Goal: Task Accomplishment & Management: Use online tool/utility

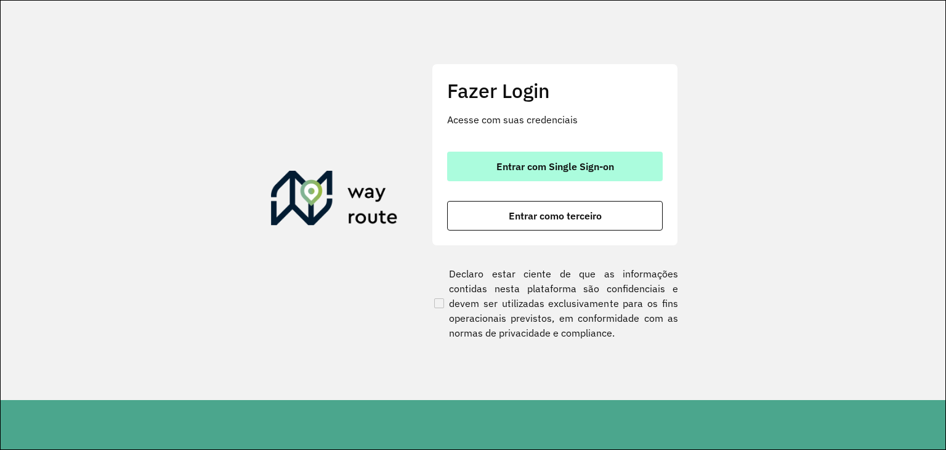
click at [629, 175] on button "Entrar com Single Sign-on" at bounding box center [555, 167] width 216 height 30
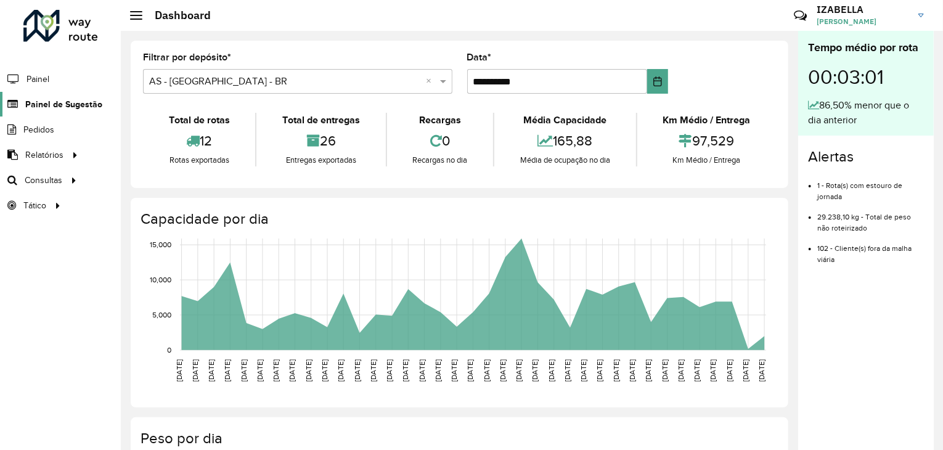
click at [44, 110] on link "Painel de Sugestão" at bounding box center [51, 104] width 102 height 25
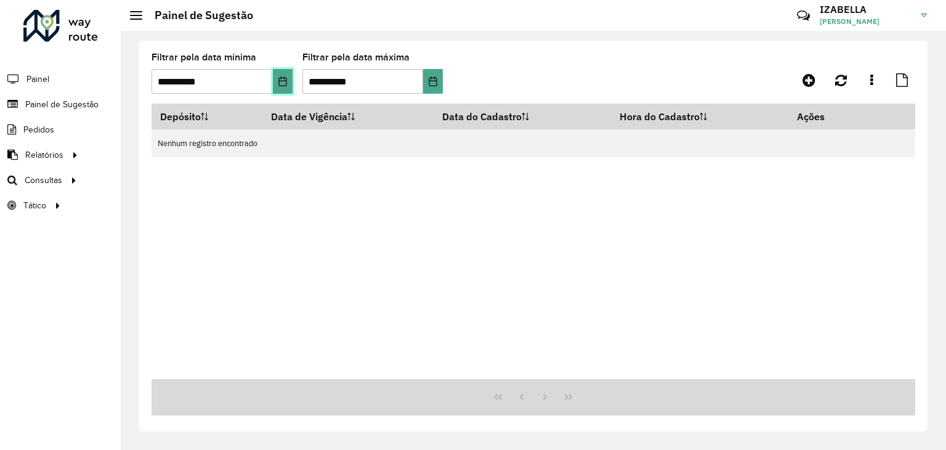
click at [281, 84] on icon "Choose Date" at bounding box center [283, 81] width 10 height 10
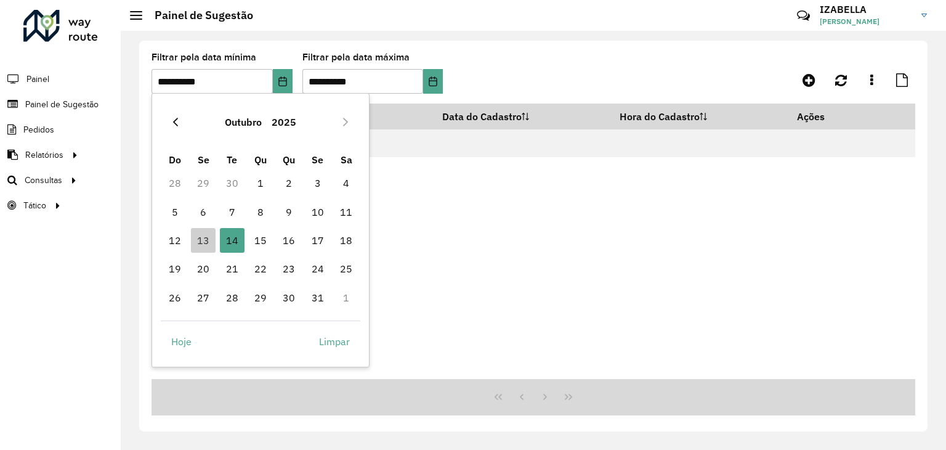
click at [169, 114] on button "Previous Month" at bounding box center [176, 122] width 20 height 20
click at [214, 205] on span "8" at bounding box center [203, 212] width 25 height 25
type input "**********"
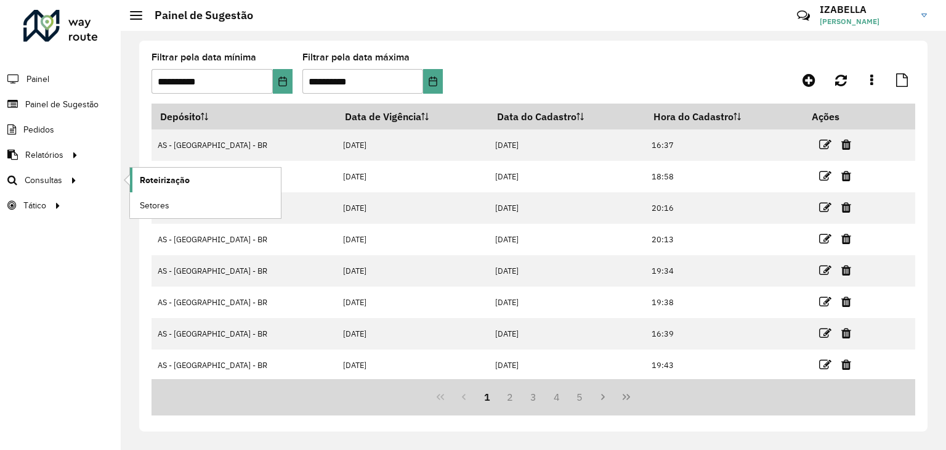
click at [163, 183] on span "Roteirização" at bounding box center [165, 180] width 50 height 13
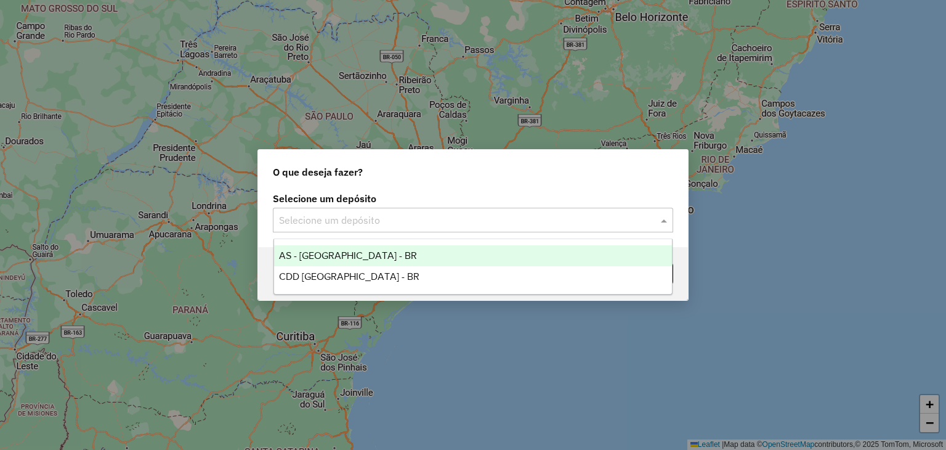
click at [349, 211] on div "Selecione um depósito" at bounding box center [473, 220] width 401 height 25
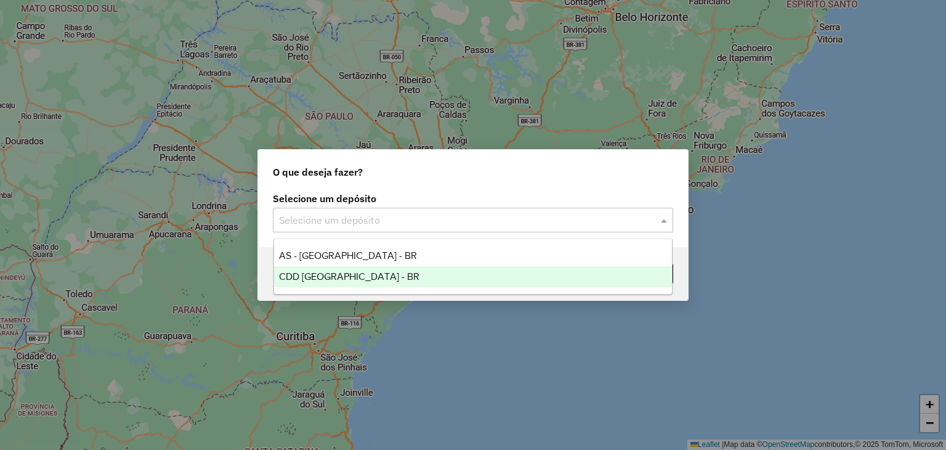
click at [344, 275] on span "CDD [GEOGRAPHIC_DATA] - BR" at bounding box center [349, 276] width 140 height 10
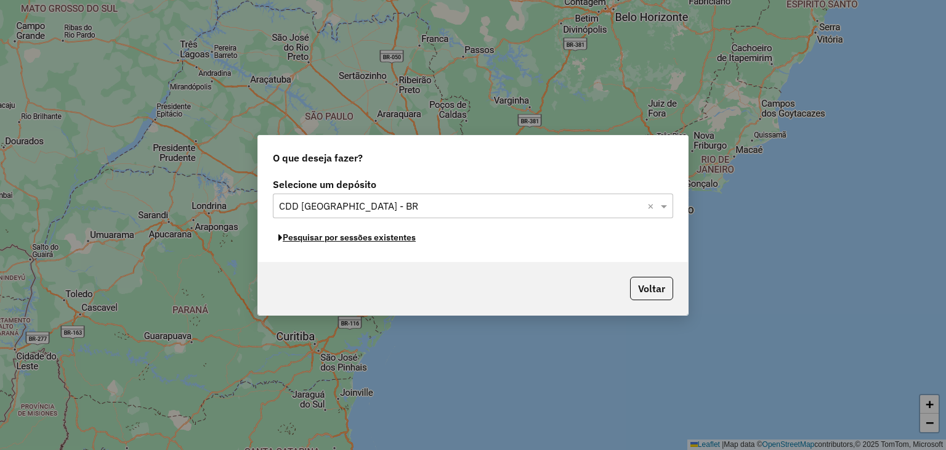
click at [390, 241] on button "Pesquisar por sessões existentes" at bounding box center [347, 237] width 148 height 19
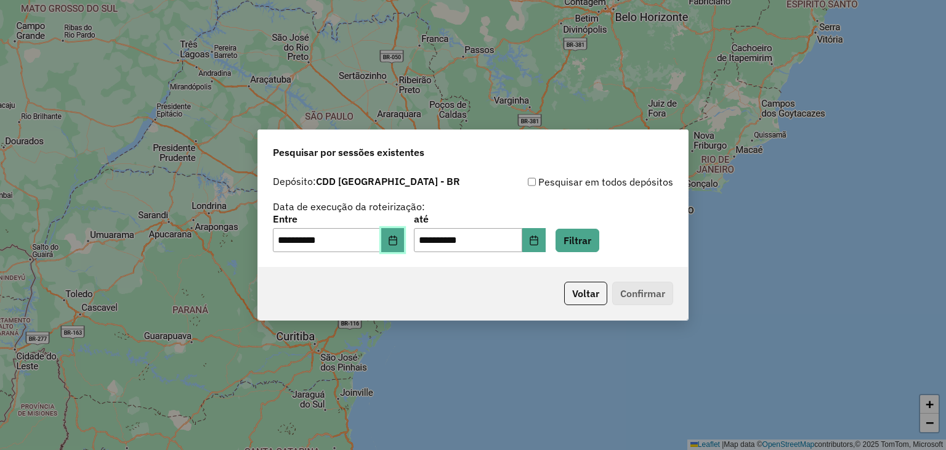
click at [398, 243] on icon "Choose Date" at bounding box center [393, 240] width 10 height 10
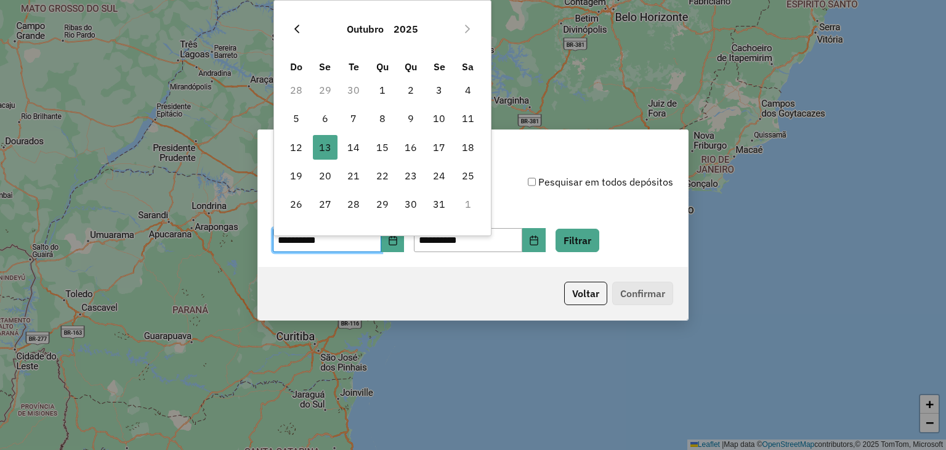
click at [298, 36] on button "Previous Month" at bounding box center [297, 29] width 20 height 20
click at [300, 116] on span "7" at bounding box center [296, 118] width 25 height 25
type input "**********"
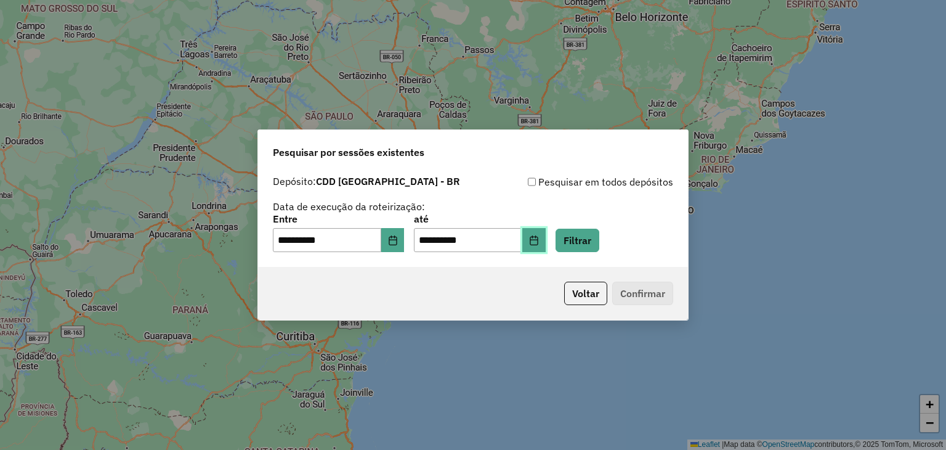
click at [546, 232] on button "Choose Date" at bounding box center [534, 240] width 23 height 25
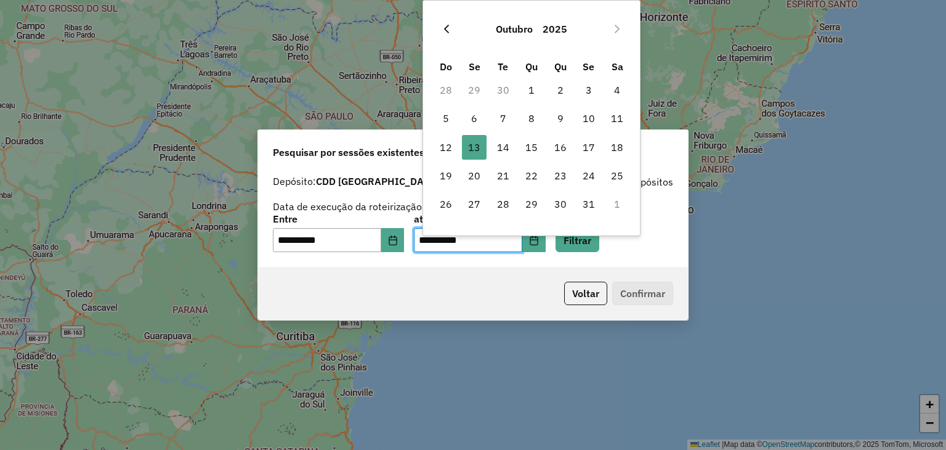
click at [445, 30] on icon "Previous Month" at bounding box center [446, 29] width 5 height 9
click at [468, 116] on span "8" at bounding box center [474, 118] width 25 height 25
type input "**********"
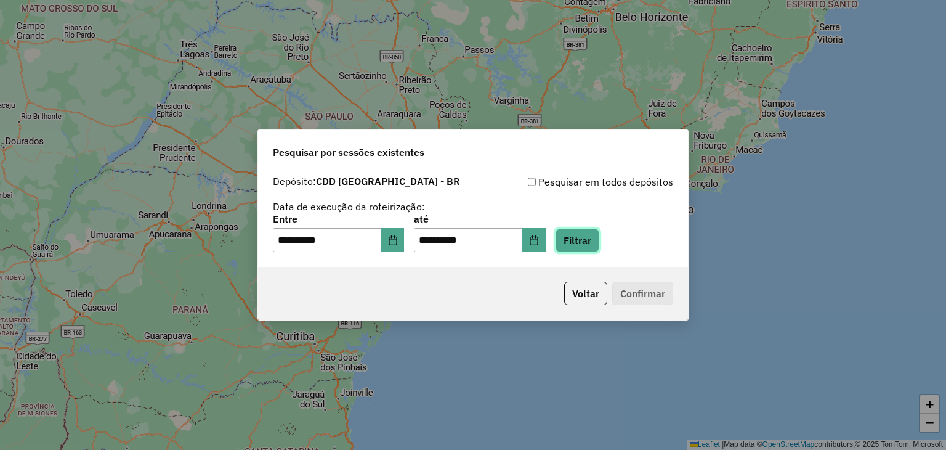
click at [593, 245] on button "Filtrar" at bounding box center [578, 240] width 44 height 23
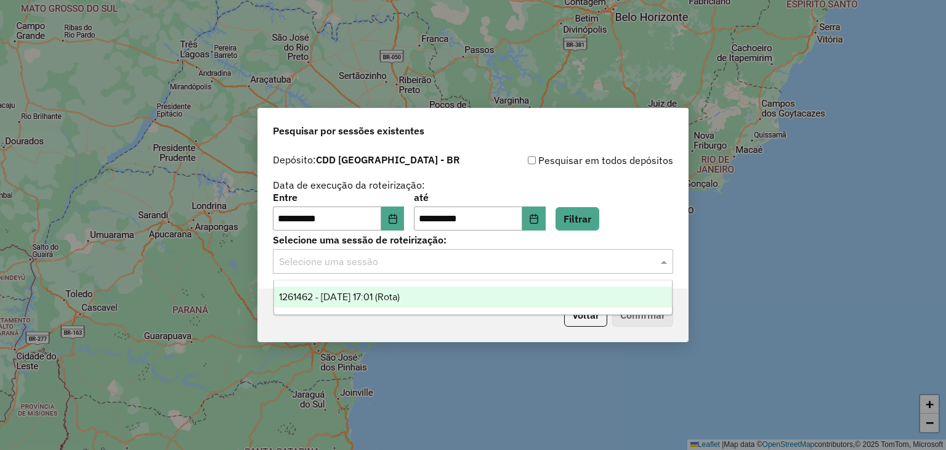
click at [412, 263] on input "text" at bounding box center [461, 261] width 364 height 15
click at [388, 288] on div "1261462 - 08/09/2025 17:01 (Rota)" at bounding box center [473, 297] width 399 height 21
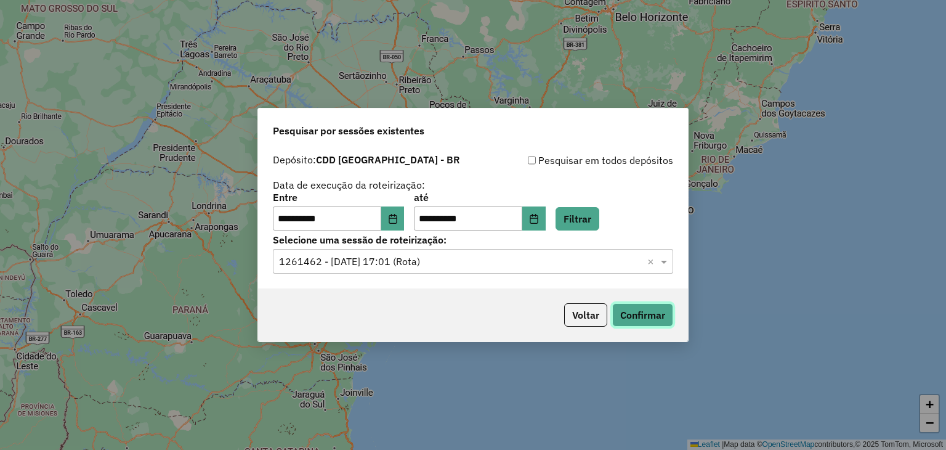
click at [657, 311] on button "Confirmar" at bounding box center [642, 314] width 61 height 23
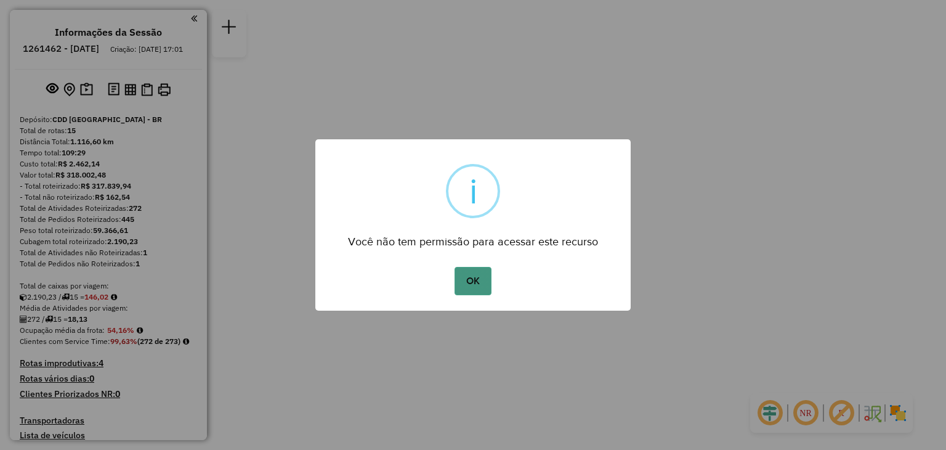
click at [478, 283] on button "OK" at bounding box center [473, 281] width 36 height 28
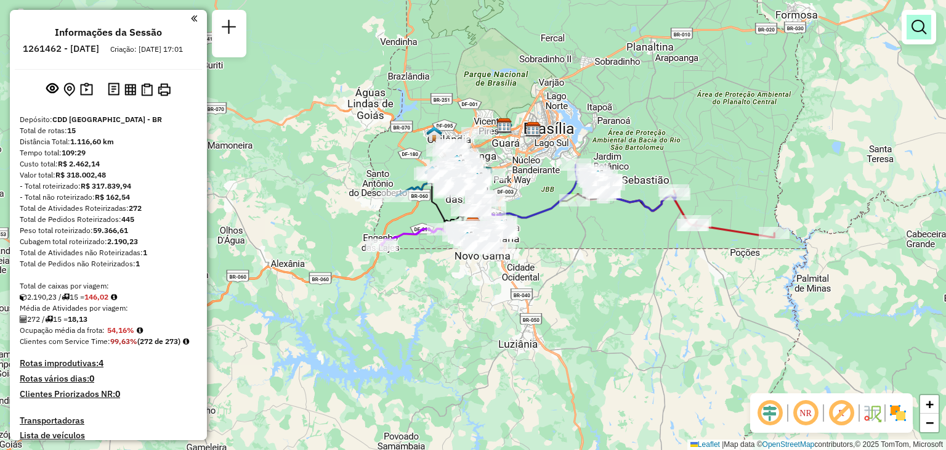
click at [925, 30] on em at bounding box center [919, 27] width 15 height 15
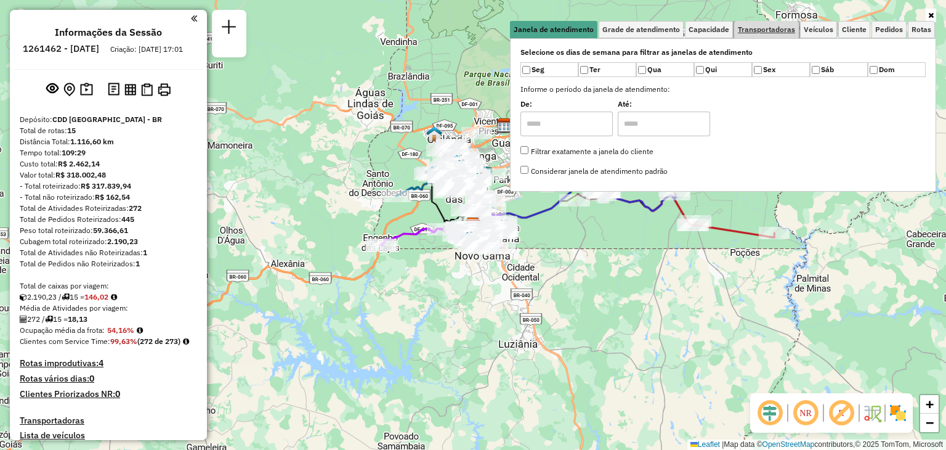
click at [779, 26] on span "Transportadoras" at bounding box center [766, 29] width 57 height 7
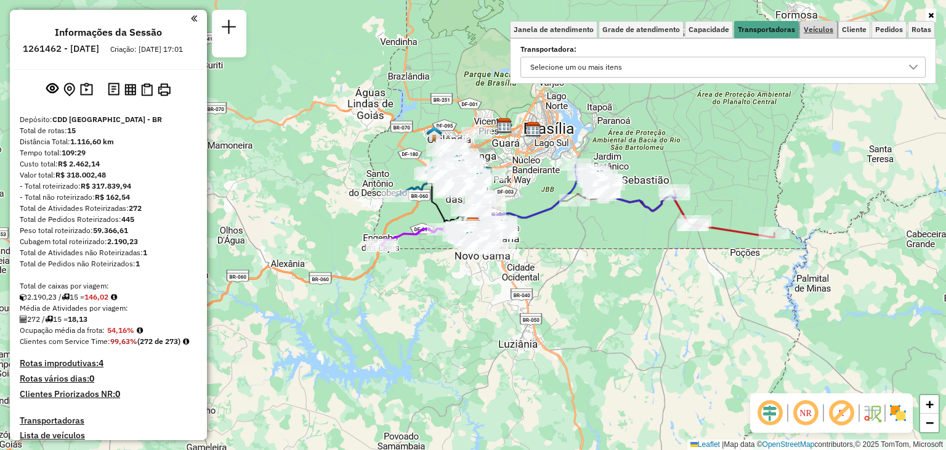
click at [811, 28] on span "Veículos" at bounding box center [819, 29] width 30 height 7
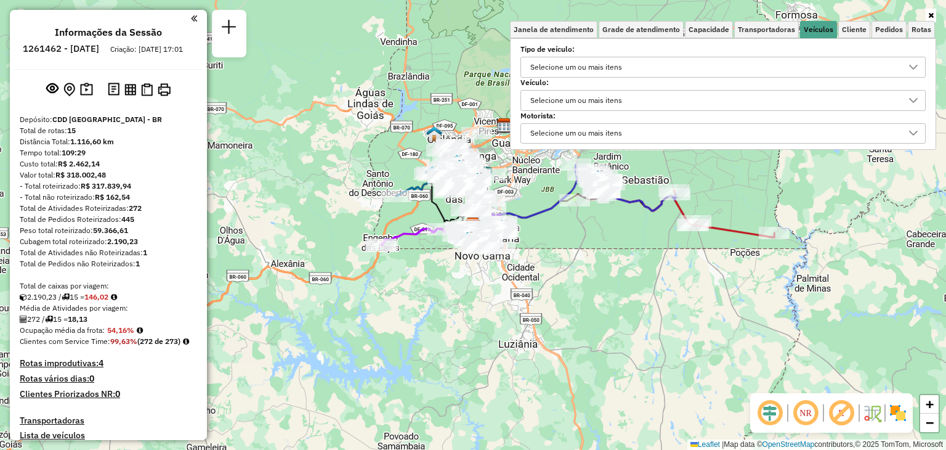
click at [624, 68] on div "Selecione um ou mais itens" at bounding box center [576, 67] width 100 height 20
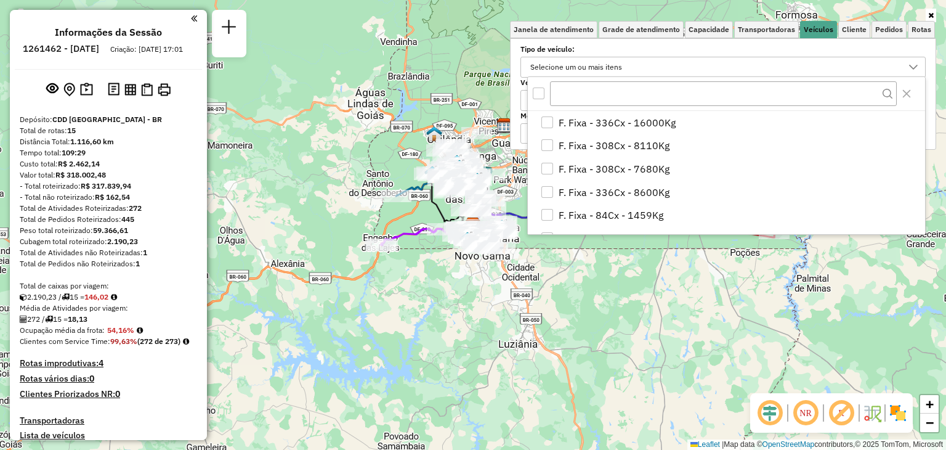
click at [527, 48] on label "Tipo de veículo:" at bounding box center [723, 49] width 405 height 11
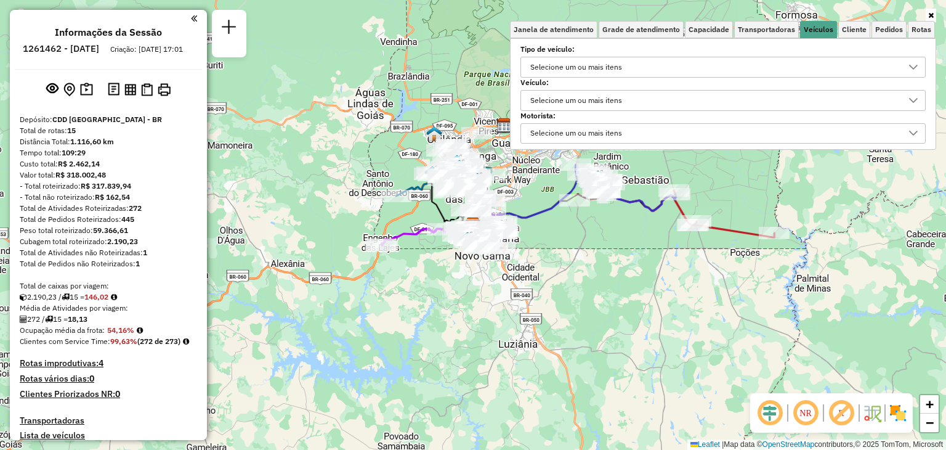
click at [555, 105] on div "Selecione um ou mais itens" at bounding box center [576, 101] width 100 height 20
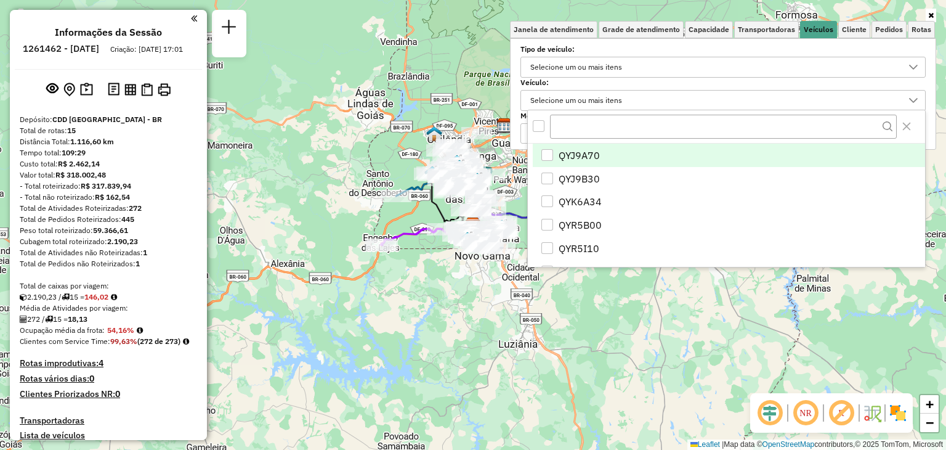
type input "*"
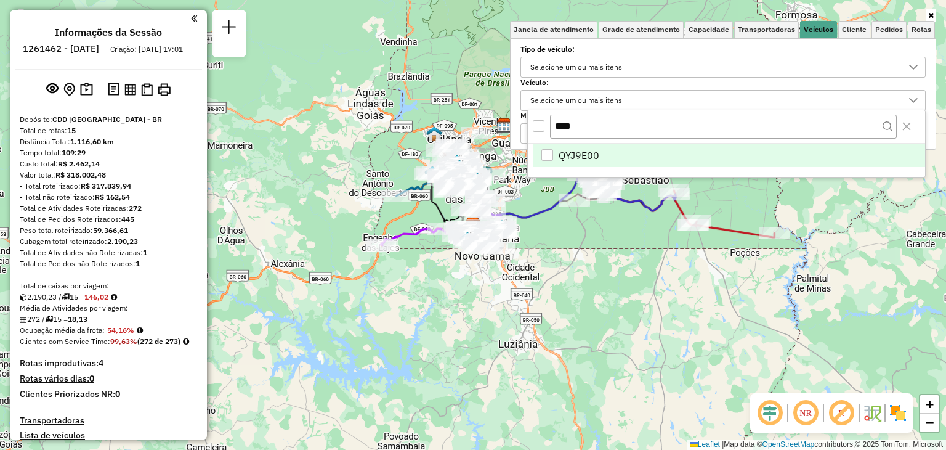
type input "****"
click at [550, 149] on div "QYJ9E00" at bounding box center [548, 155] width 12 height 12
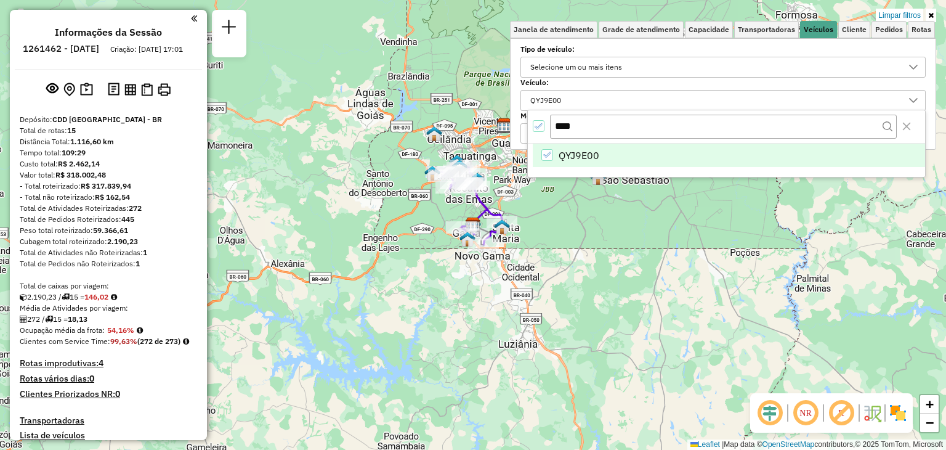
click at [927, 118] on div "Selecione os dias de semana para filtrar as janelas de atendimento Seg Ter Qua …" at bounding box center [723, 94] width 426 height 112
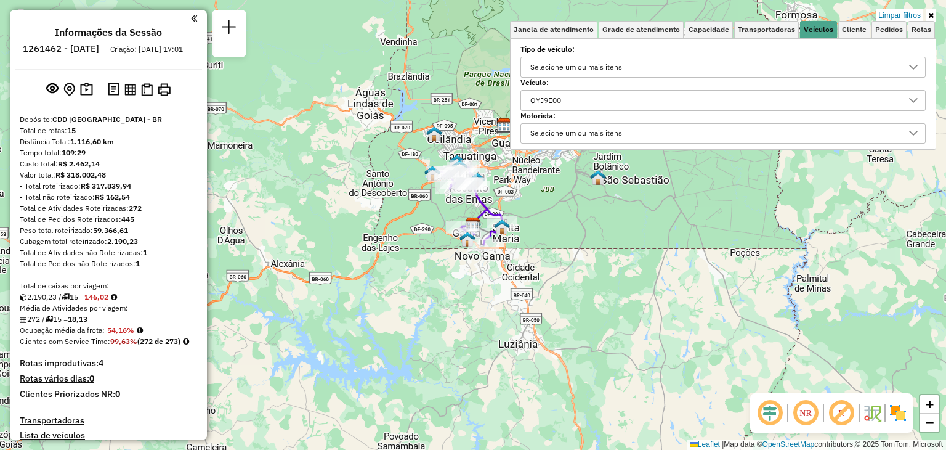
click at [638, 218] on div "Limpar filtros Janela de atendimento Grade de atendimento Capacidade Transporta…" at bounding box center [473, 225] width 946 height 450
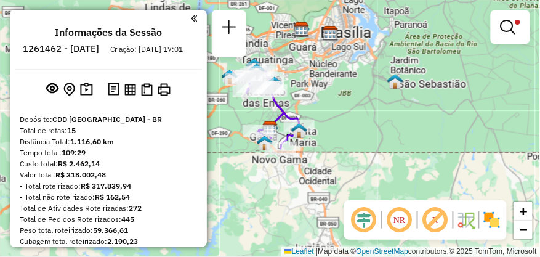
click at [192, 22] on em at bounding box center [194, 18] width 6 height 11
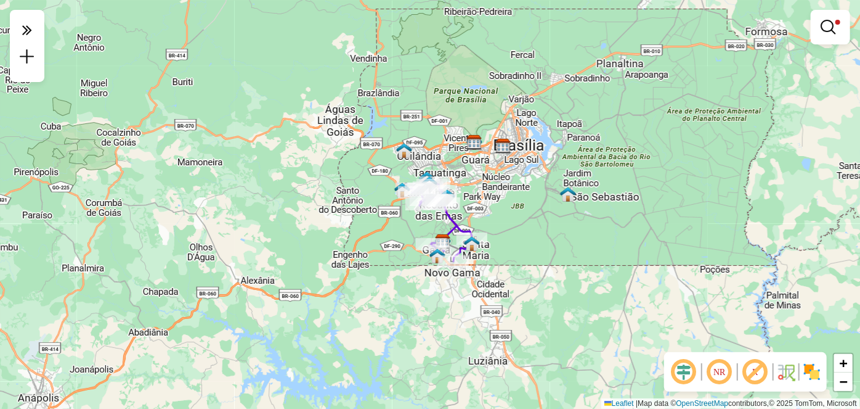
drag, startPoint x: 489, startPoint y: 194, endPoint x: 503, endPoint y: 238, distance: 46.0
click at [503, 238] on div "Limpar filtros Janela de atendimento Grade de atendimento Capacidade Transporta…" at bounding box center [430, 204] width 860 height 409
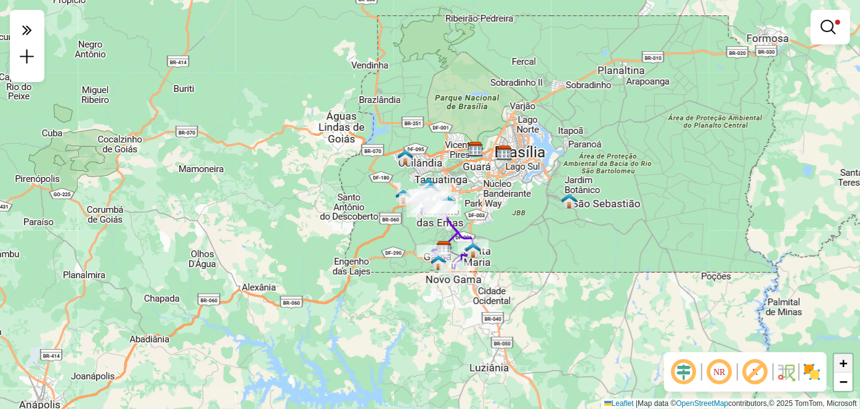
click at [844, 366] on span "+" at bounding box center [844, 362] width 8 height 15
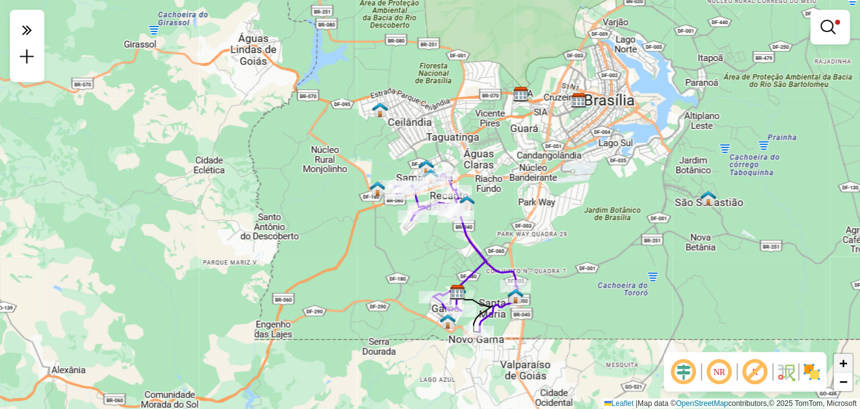
click at [844, 366] on span "+" at bounding box center [844, 362] width 8 height 15
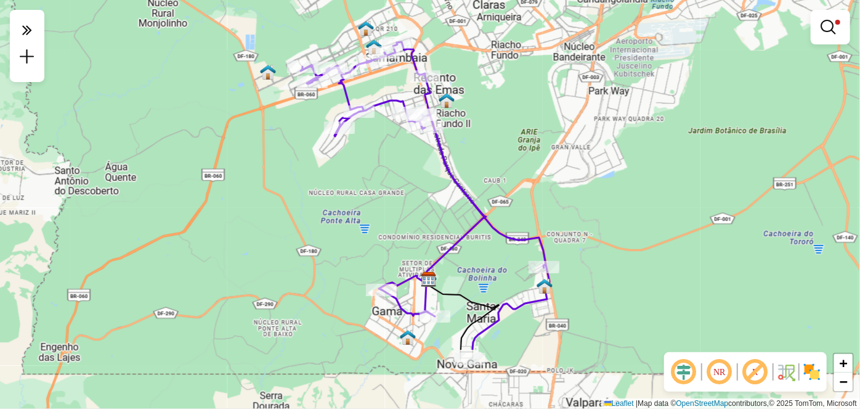
drag, startPoint x: 715, startPoint y: 259, endPoint x: 659, endPoint y: 159, distance: 115.0
click at [659, 159] on div "Limpar filtros Janela de atendimento Grade de atendimento Capacidade Transporta…" at bounding box center [430, 204] width 860 height 409
click at [598, 206] on div "Limpar filtros Janela de atendimento Grade de atendimento Capacidade Transporta…" at bounding box center [430, 204] width 860 height 409
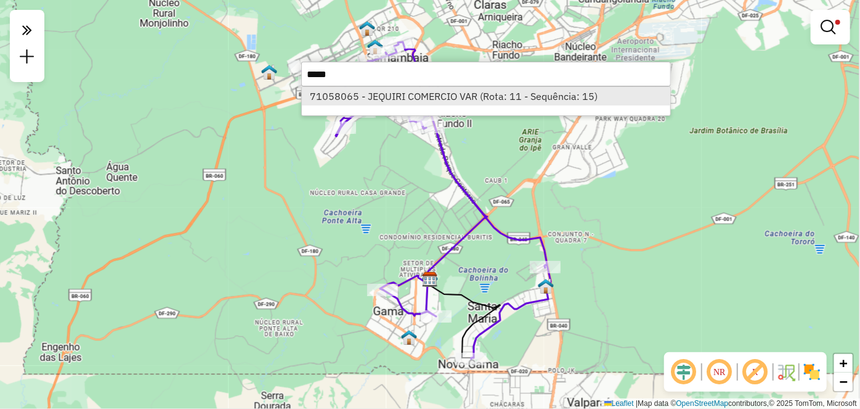
type input "*****"
click at [524, 98] on li "71058065 - JEQUIRI COMERCIO VAR (Rota: 11 - Sequência: 15)" at bounding box center [486, 96] width 368 height 18
select select "**********"
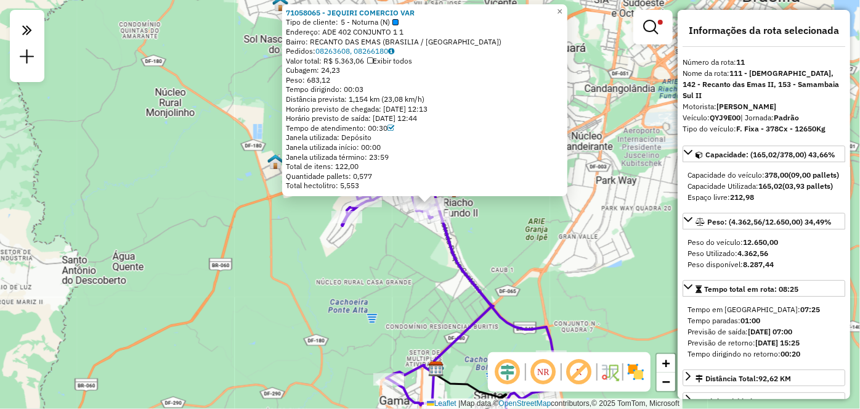
click at [479, 244] on div "71058065 - JEQUIRI COMERCIO VAR Tipo de cliente: 5 - Noturna (N) Endereço: ADE …" at bounding box center [430, 204] width 860 height 409
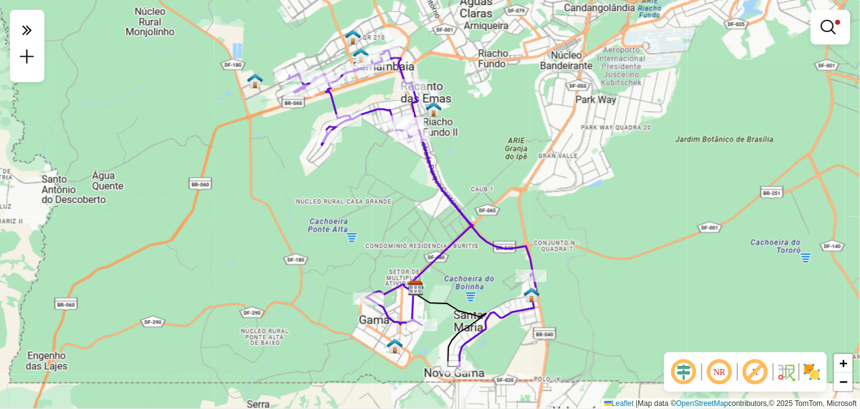
drag, startPoint x: 513, startPoint y: 226, endPoint x: 497, endPoint y: 144, distance: 83.5
click at [497, 144] on div "Limpar filtros Janela de atendimento Grade de atendimento Capacidade Transporta…" at bounding box center [430, 204] width 860 height 409
